Goal: Communication & Community: Answer question/provide support

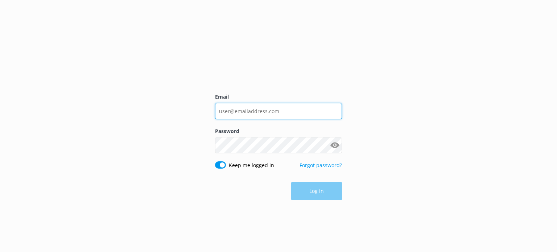
type input "[EMAIL_ADDRESS][DOMAIN_NAME]"
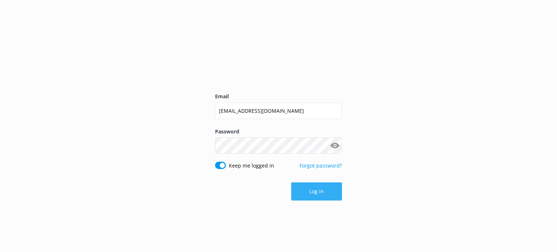
click at [315, 191] on button "Log in" at bounding box center [316, 191] width 51 height 18
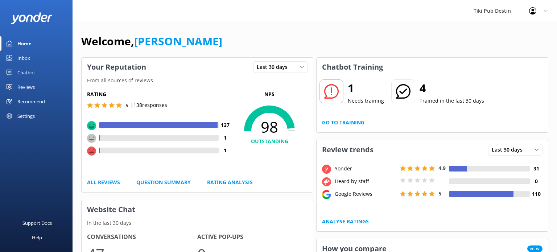
click at [39, 69] on link "Chatbot" at bounding box center [36, 72] width 72 height 14
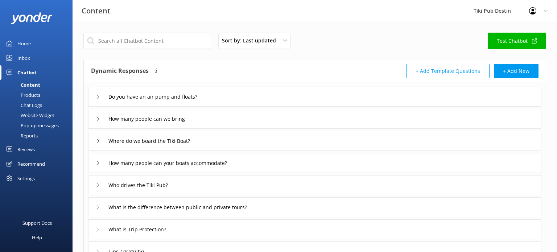
click at [33, 58] on link "Inbox" at bounding box center [36, 58] width 72 height 14
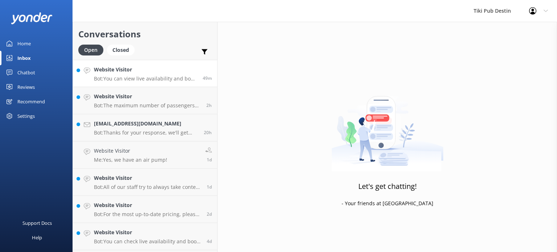
click at [144, 80] on p "Bot: You can view live availability and book your Tiki Pub online at [URL][DOMA…" at bounding box center [145, 78] width 103 height 7
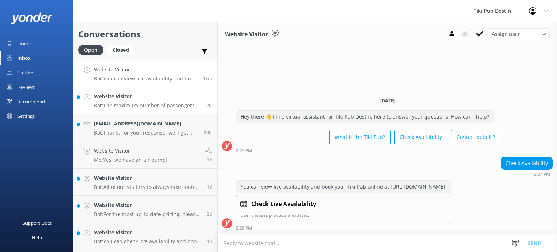
click at [148, 112] on link "Website Visitor Bot: The maximum number of passengers per trip is 6. You may ne…" at bounding box center [145, 100] width 144 height 27
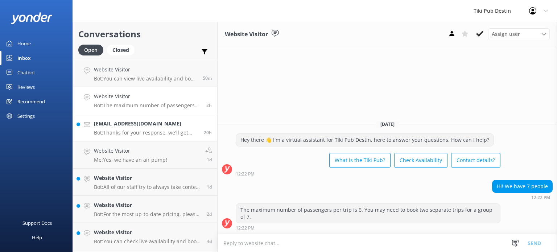
click at [152, 129] on p "Bot: Thanks for your response, we'll get back to you as soon as we can during o…" at bounding box center [146, 132] width 104 height 7
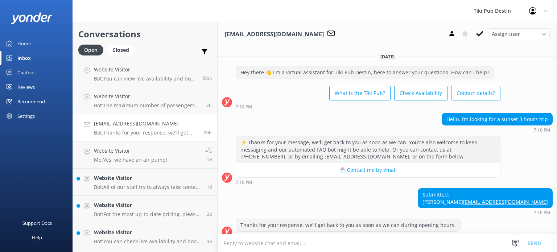
scroll to position [14, 0]
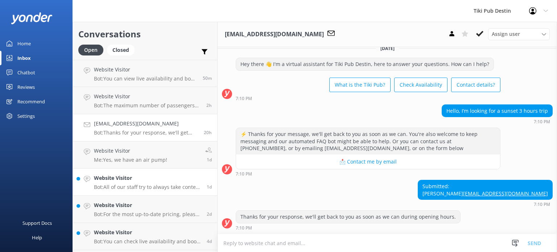
click at [136, 174] on h4 "Website Visitor" at bounding box center [147, 178] width 107 height 8
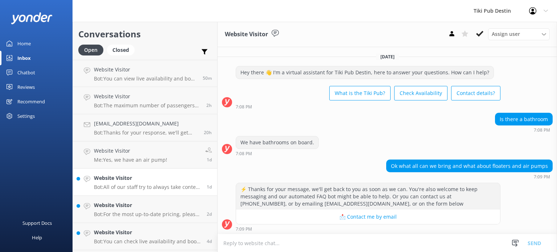
scroll to position [54, 0]
